Goal: Use online tool/utility: Utilize a website feature to perform a specific function

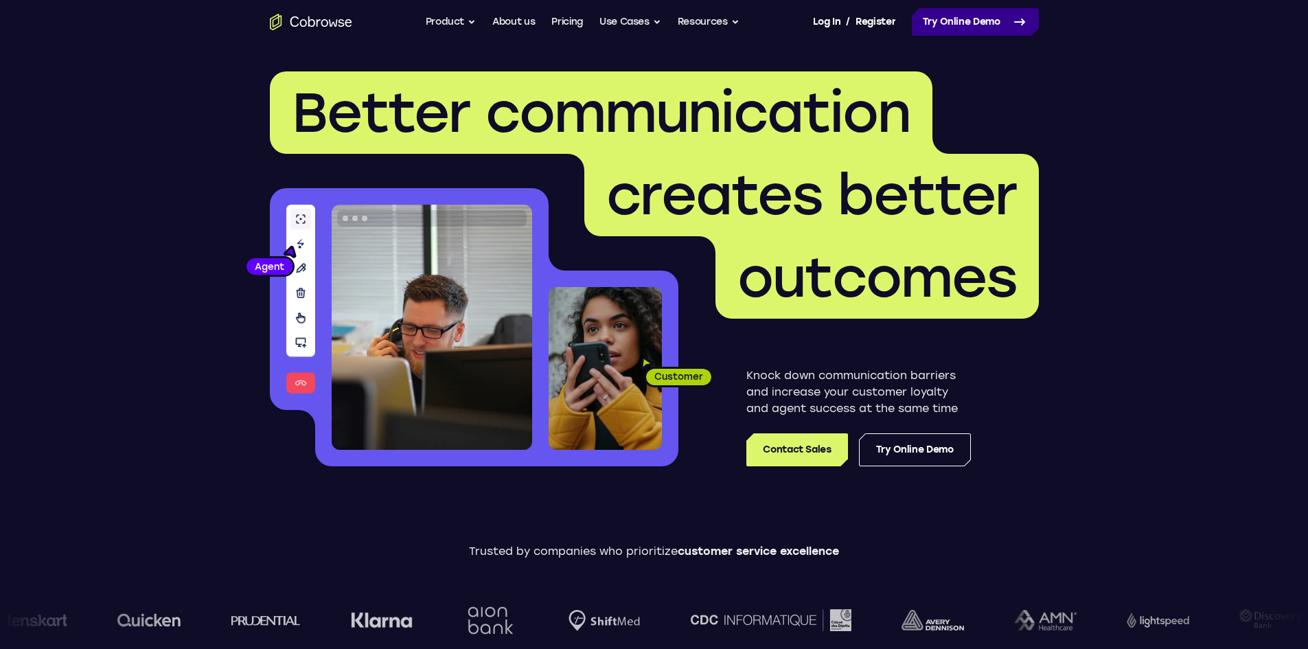
click at [989, 20] on link "Try Online Demo" at bounding box center [975, 21] width 127 height 27
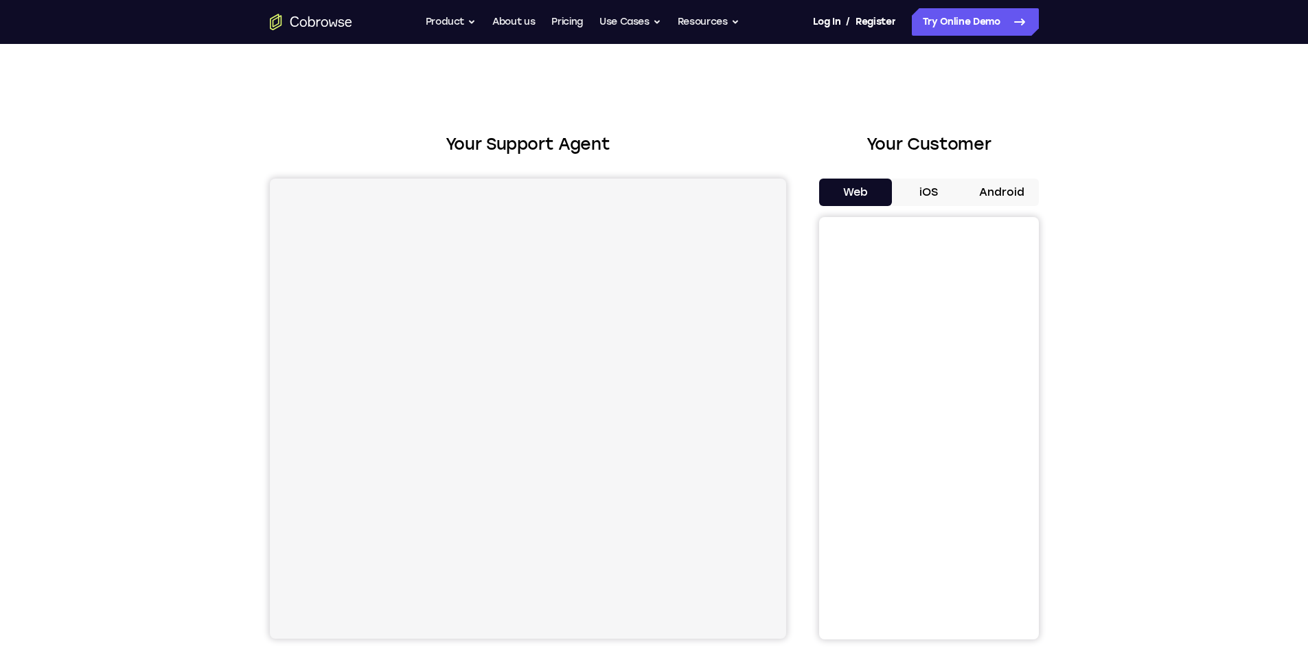
click at [922, 190] on button "iOS" at bounding box center [928, 192] width 73 height 27
click at [864, 193] on button "Web" at bounding box center [855, 192] width 73 height 27
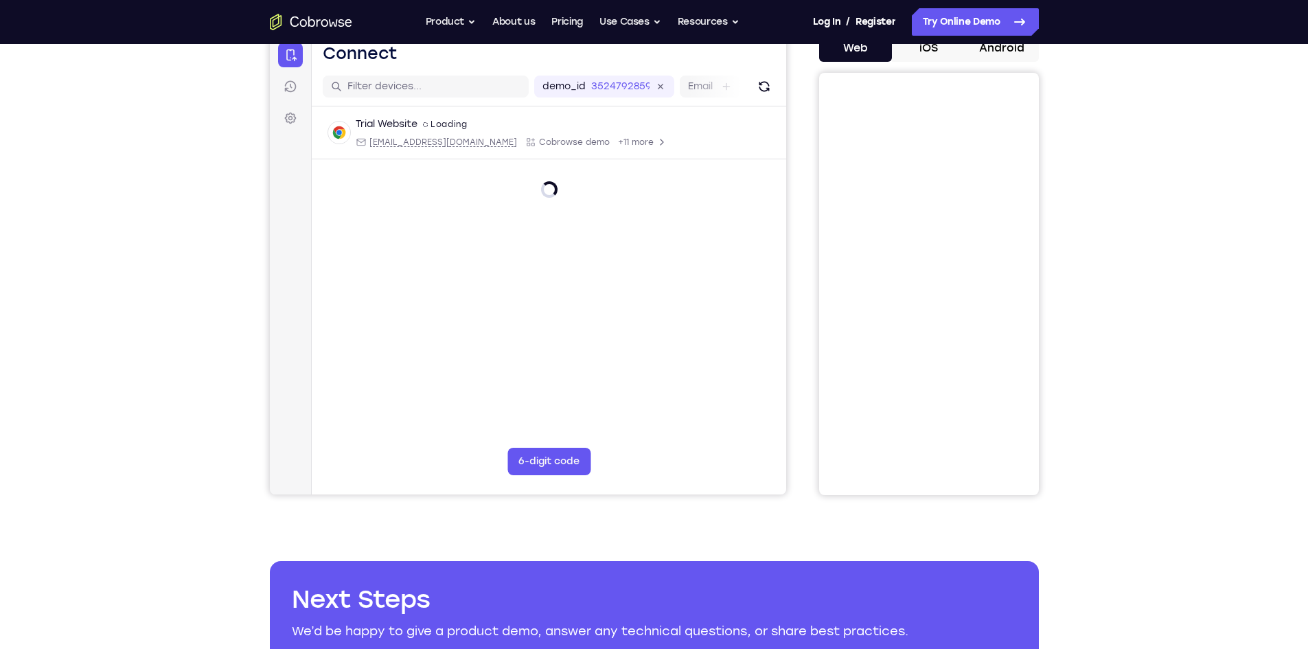
scroll to position [69, 0]
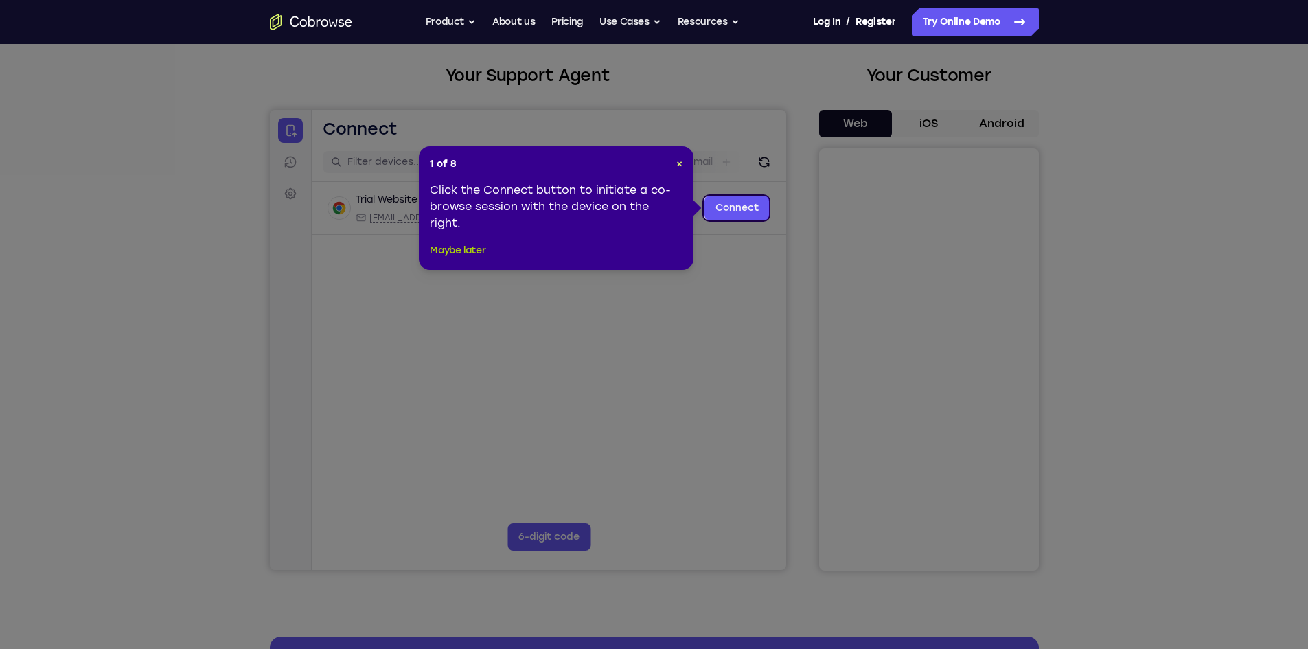
click at [468, 253] on button "Maybe later" at bounding box center [458, 250] width 56 height 16
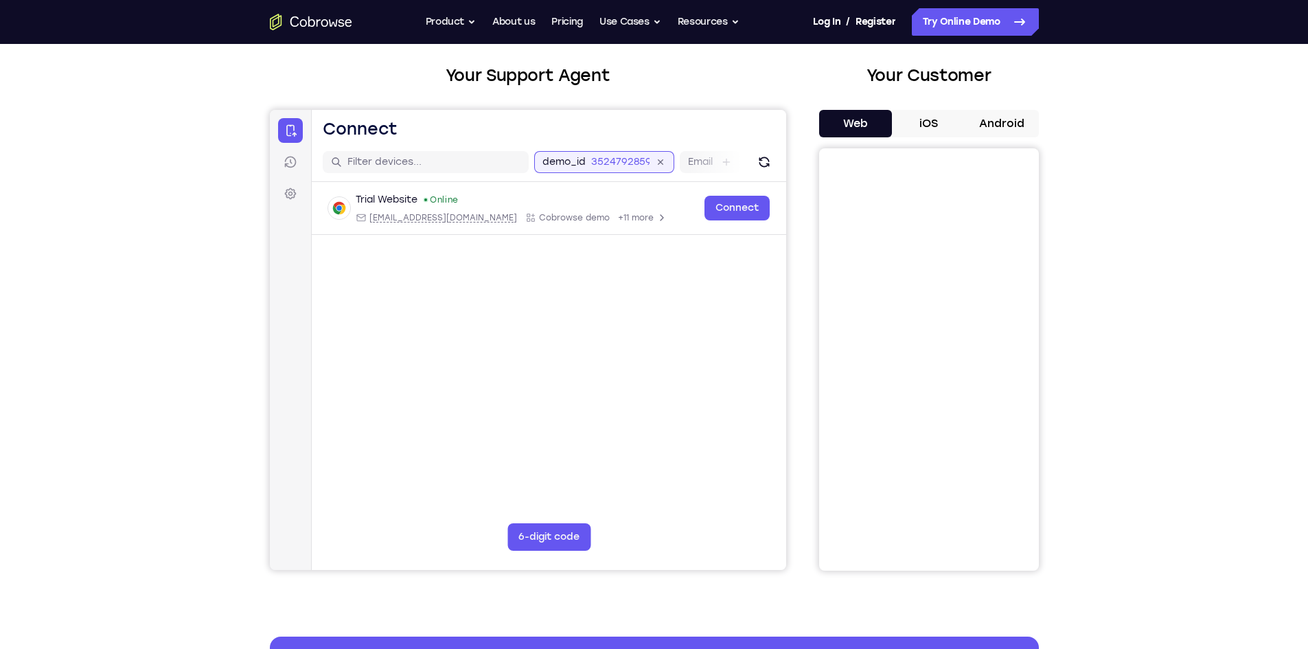
click at [633, 163] on div "demo_id 3524792859 3524792859 Email User ID Device ID Device name" at bounding box center [770, 162] width 473 height 22
drag, startPoint x: 580, startPoint y: 161, endPoint x: 526, endPoint y: 160, distance: 53.6
click at [526, 160] on div "3524792859" at bounding box center [556, 162] width 75 height 14
drag, startPoint x: 516, startPoint y: 162, endPoint x: 577, endPoint y: 170, distance: 61.6
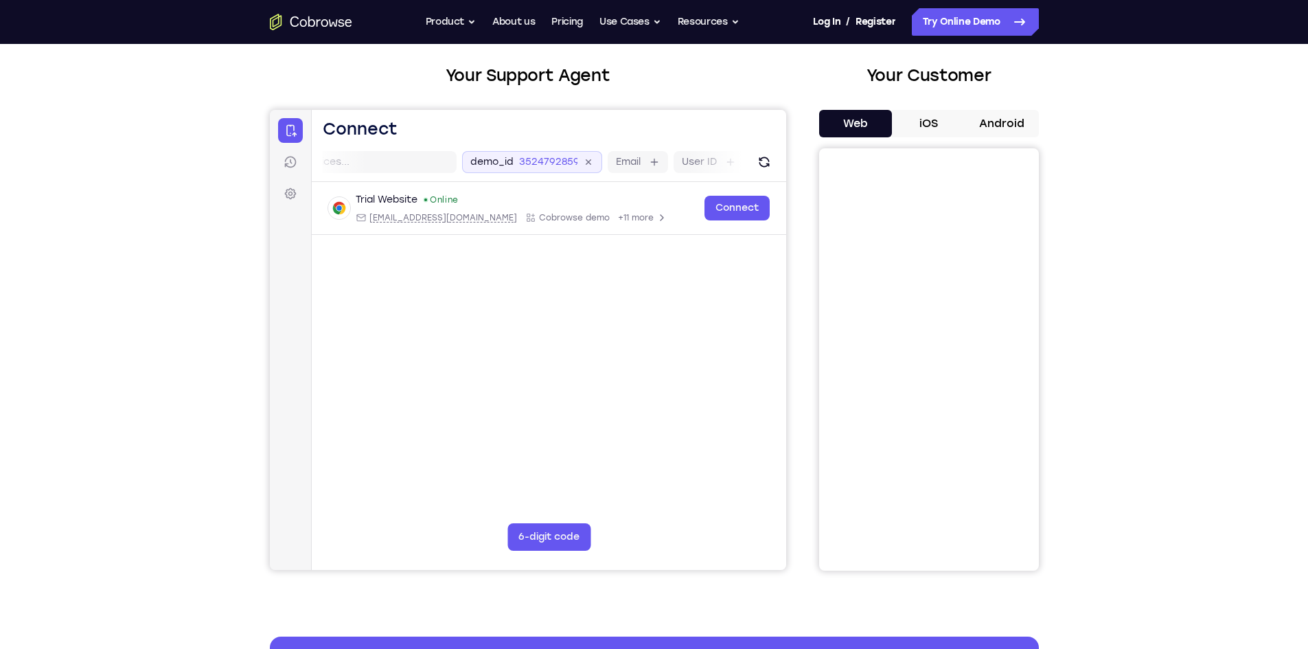
click at [575, 170] on div "demo_id 3524792859" at bounding box center [532, 162] width 140 height 22
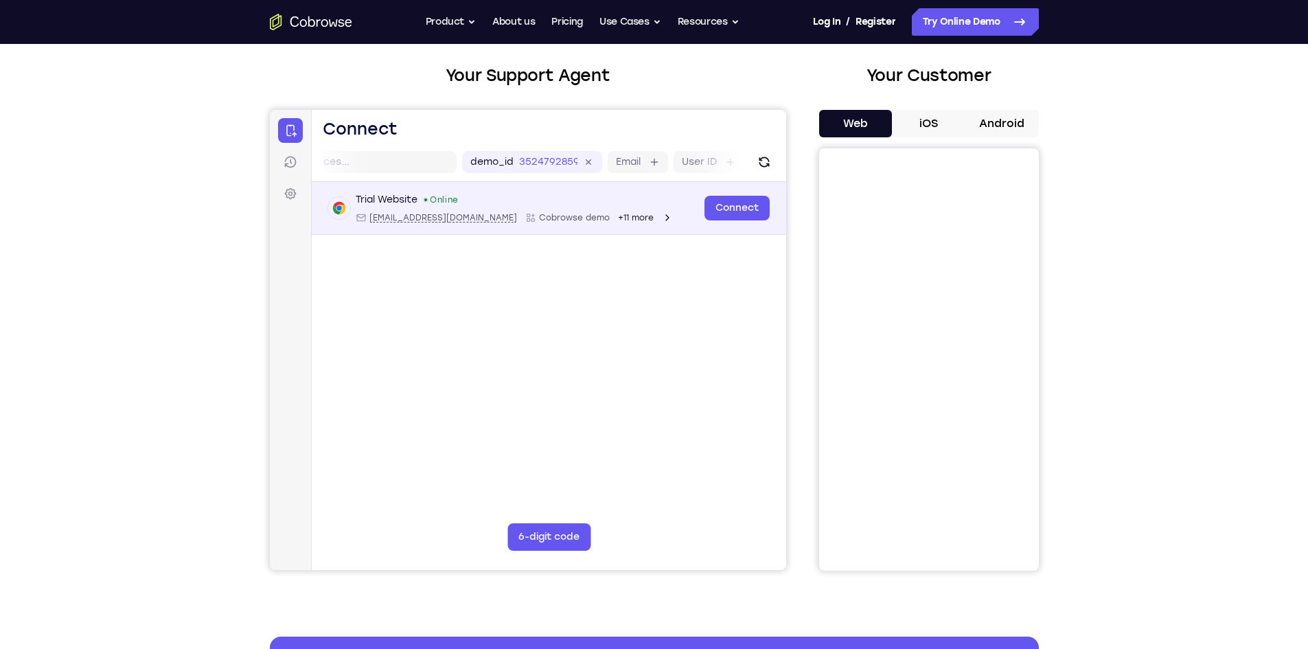
click at [444, 202] on div "Online" at bounding box center [440, 199] width 36 height 11
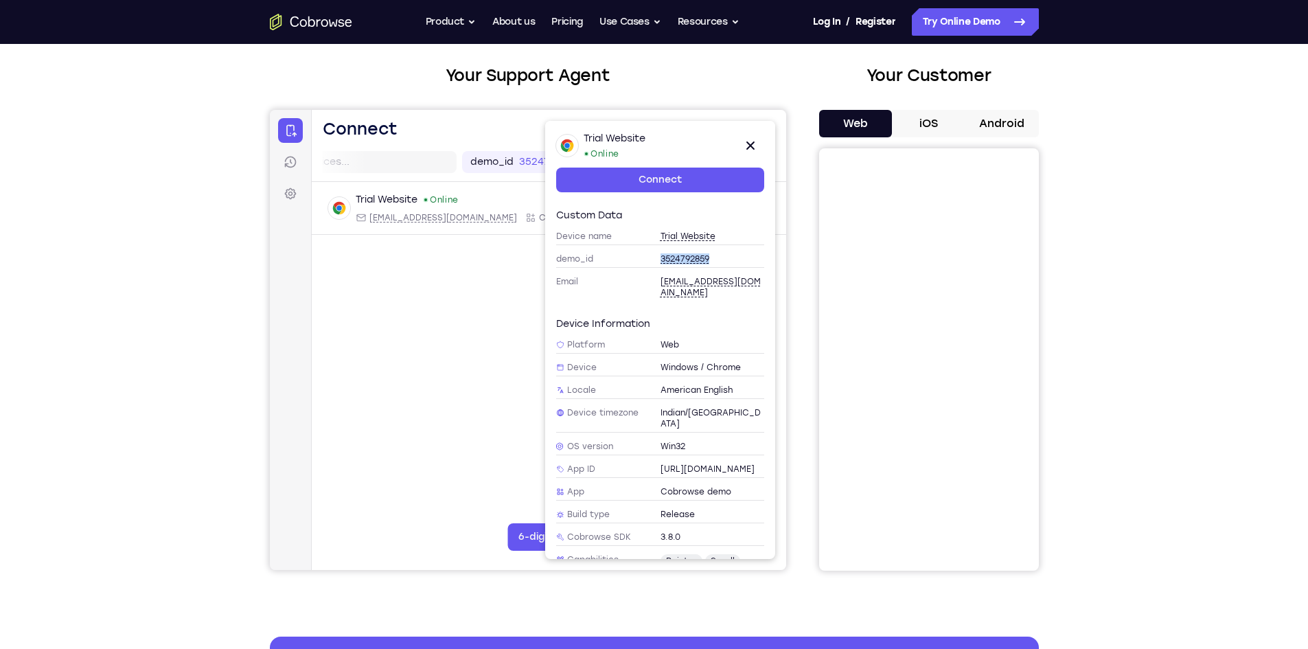
drag, startPoint x: 651, startPoint y: 254, endPoint x: 716, endPoint y: 258, distance: 64.7
click at [716, 258] on div "demo_id 3524792859" at bounding box center [660, 259] width 208 height 17
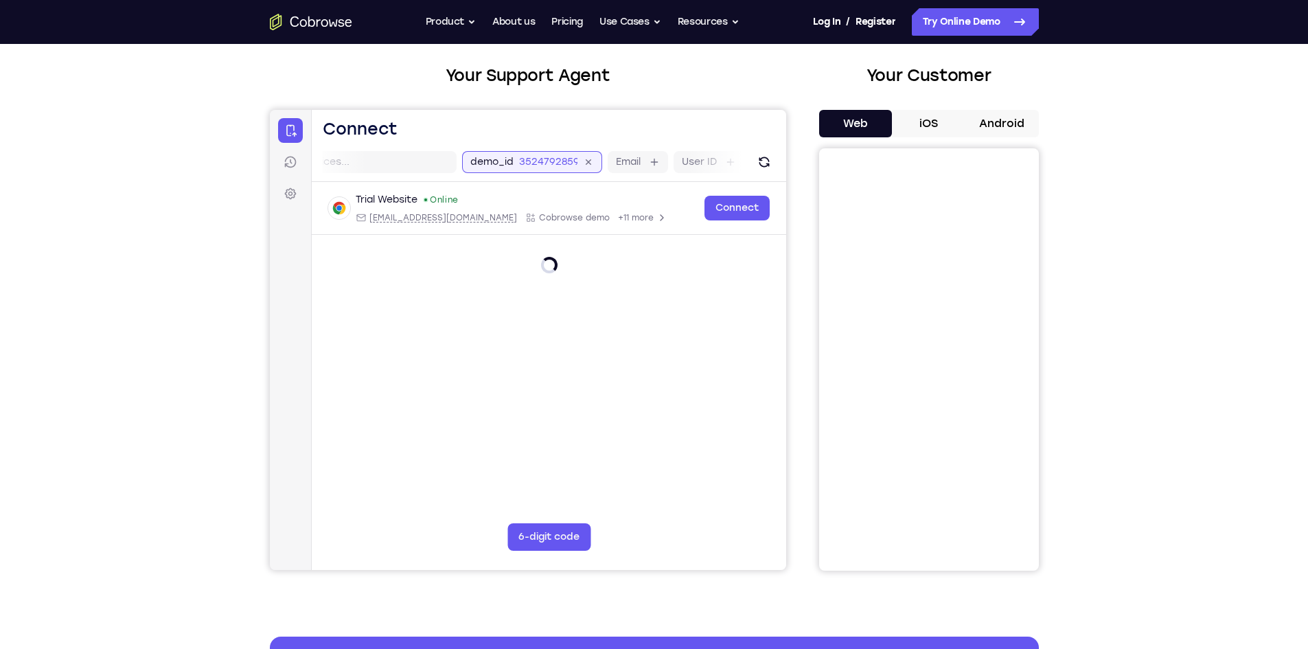
click at [525, 159] on input "3524792859" at bounding box center [548, 162] width 58 height 14
click at [554, 532] on button "6-digit code" at bounding box center [548, 536] width 83 height 27
